Goal: Task Accomplishment & Management: Use online tool/utility

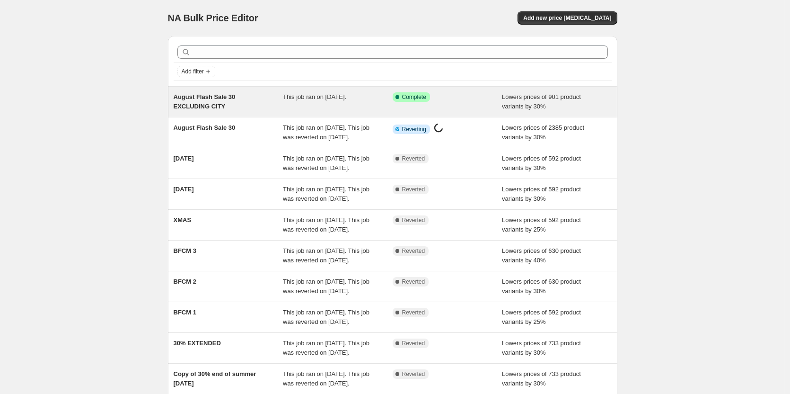
click at [346, 100] on span "This job ran on [DATE]." at bounding box center [314, 96] width 63 height 7
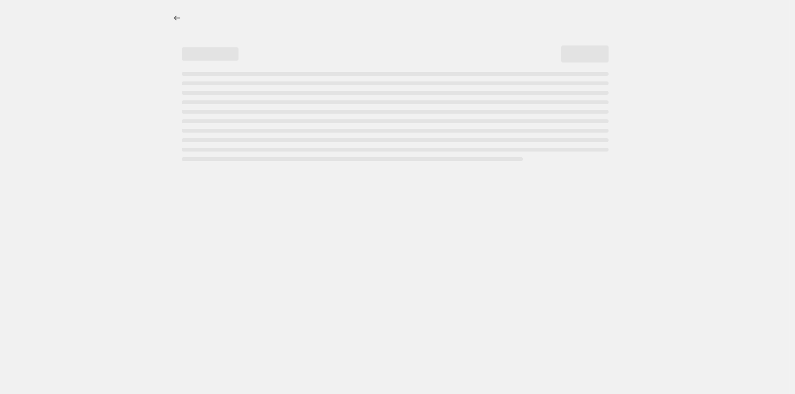
select select "percentage"
select select "collection"
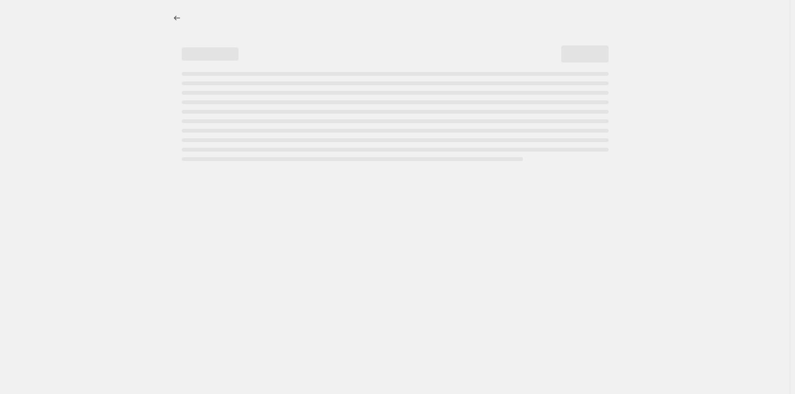
select select "collection"
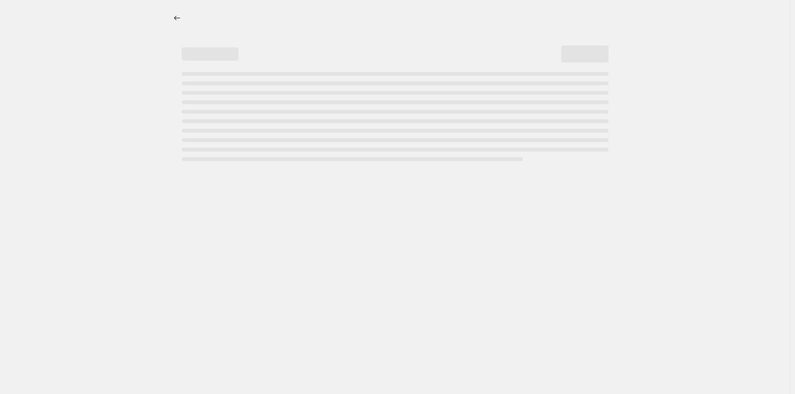
select select "collection"
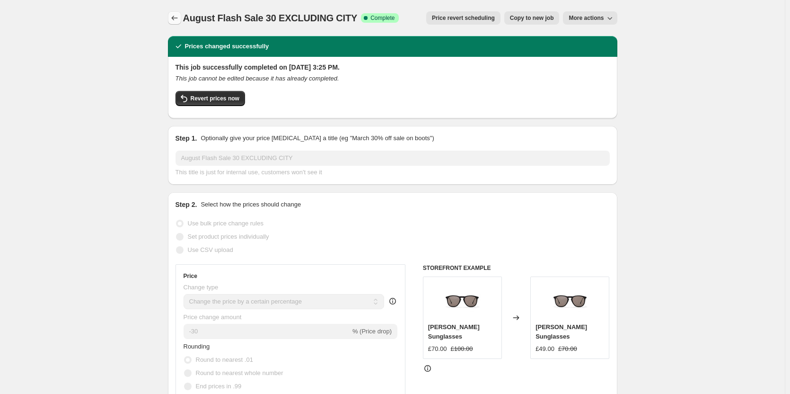
click at [176, 21] on icon "Price change jobs" at bounding box center [174, 17] width 9 height 9
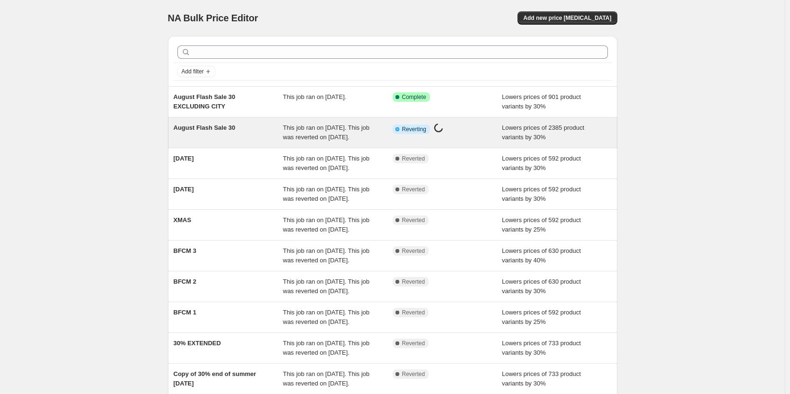
click at [219, 132] on div "August Flash Sale 30" at bounding box center [229, 132] width 110 height 19
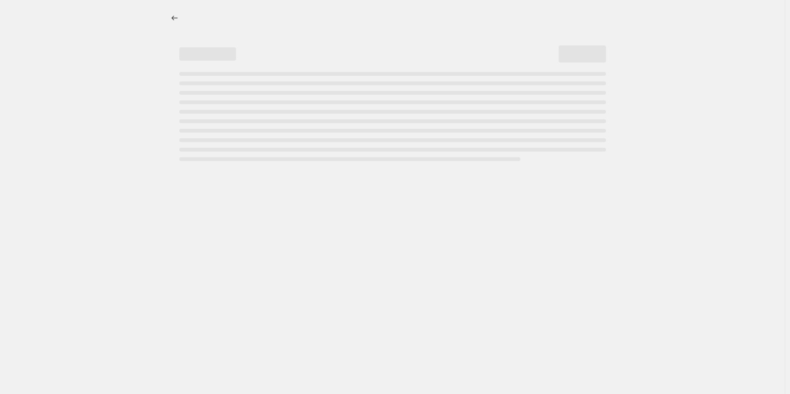
select select "percentage"
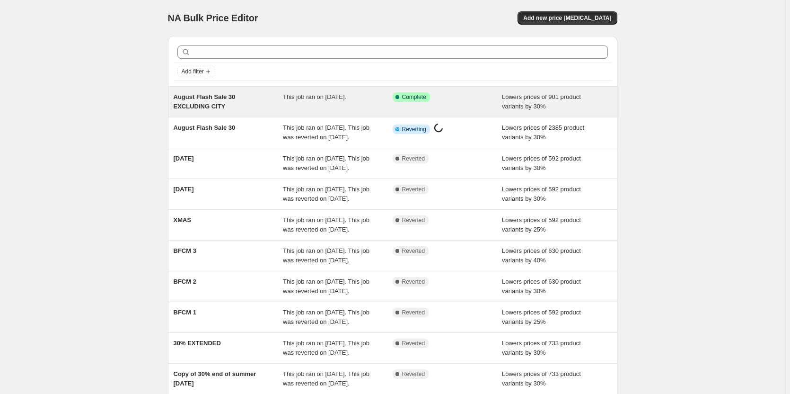
click at [210, 97] on span "August Flash Sale 30 EXCLUDING CITY" at bounding box center [205, 101] width 62 height 17
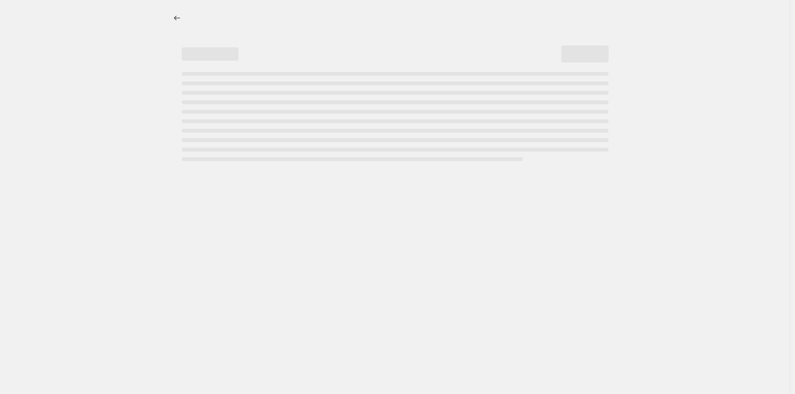
select select "percentage"
select select "collection"
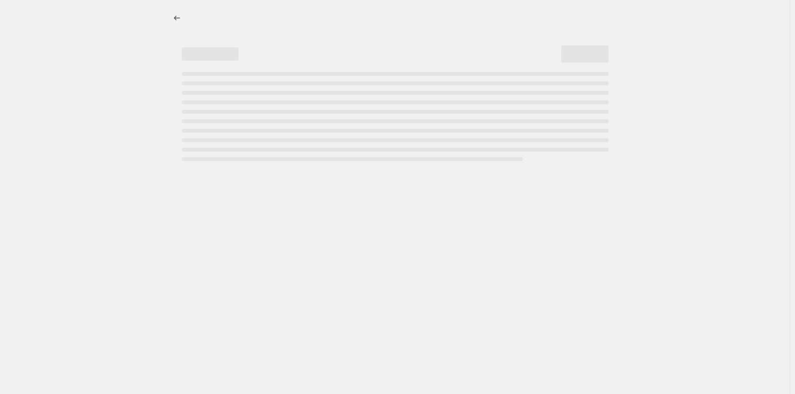
select select "collection"
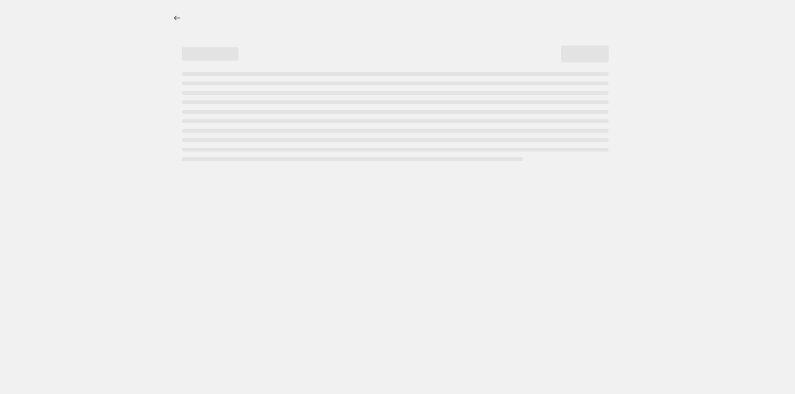
select select "collection"
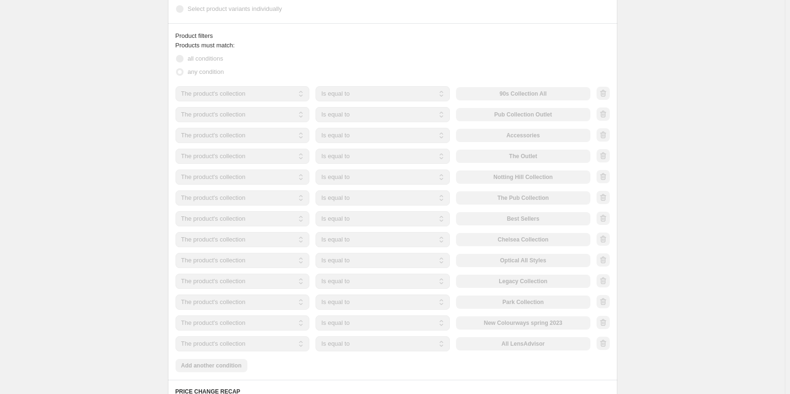
scroll to position [591, 0]
